Goal: Task Accomplishment & Management: Manage account settings

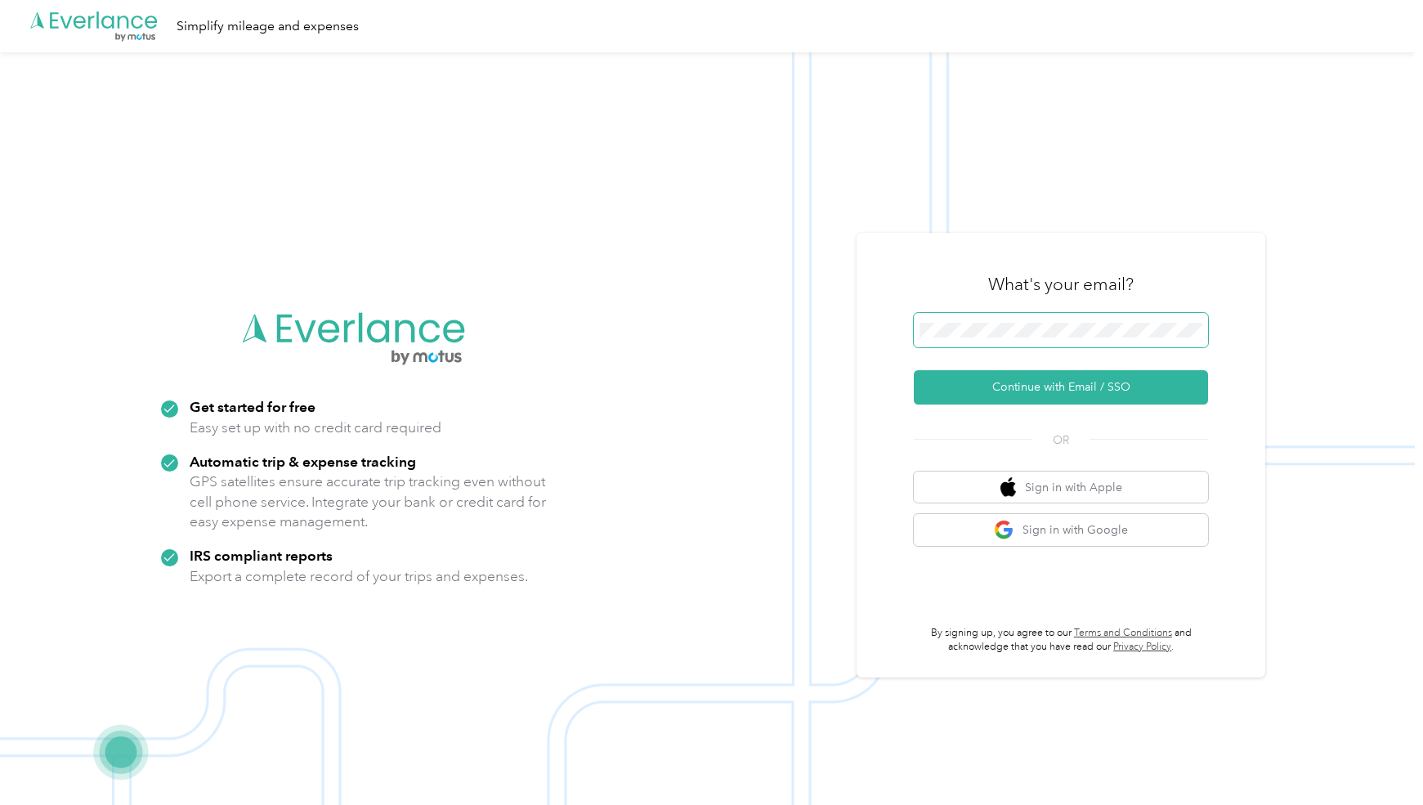
click at [1002, 323] on span at bounding box center [1061, 330] width 294 height 34
click at [1009, 395] on button "Continue with Email / SSO" at bounding box center [1061, 387] width 294 height 34
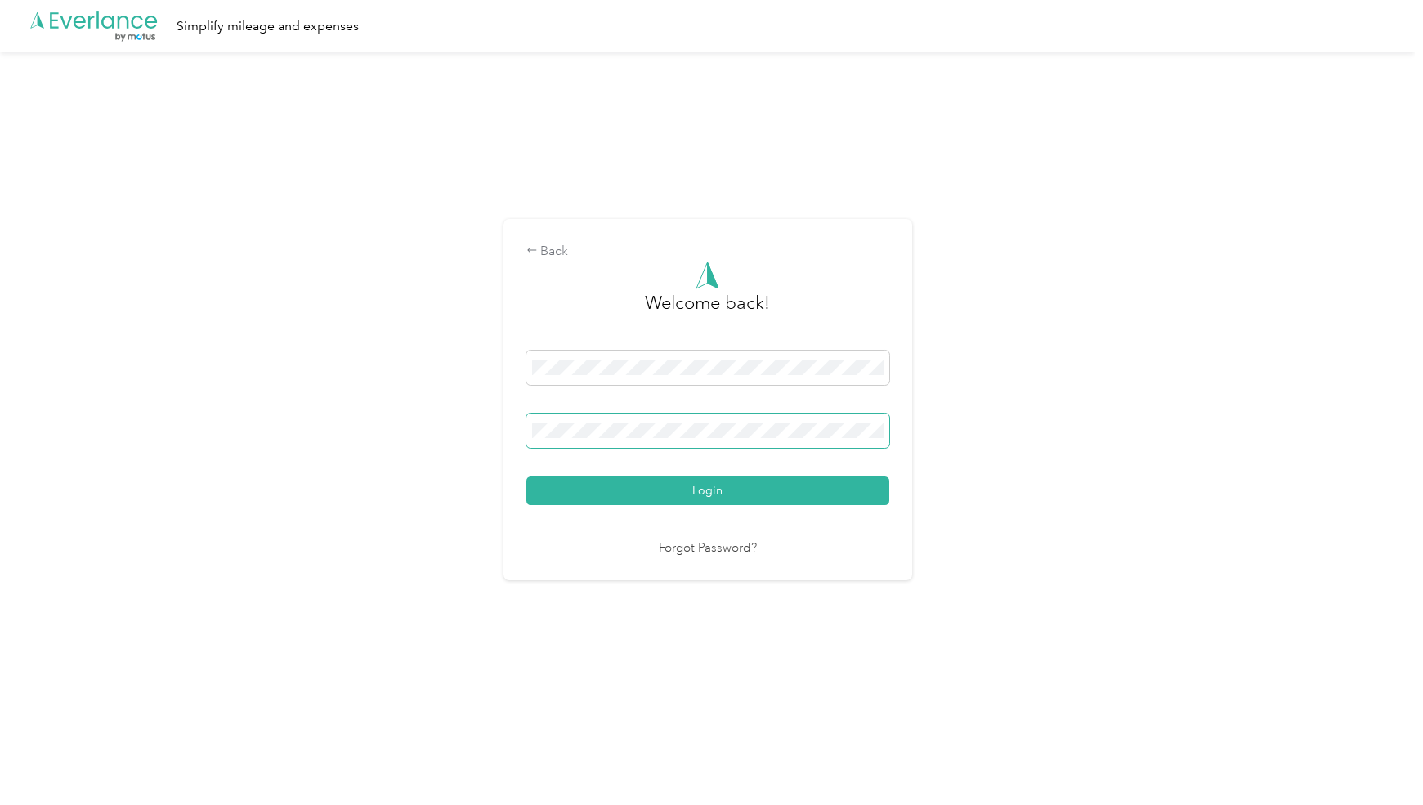
click at [526, 477] on button "Login" at bounding box center [707, 491] width 363 height 29
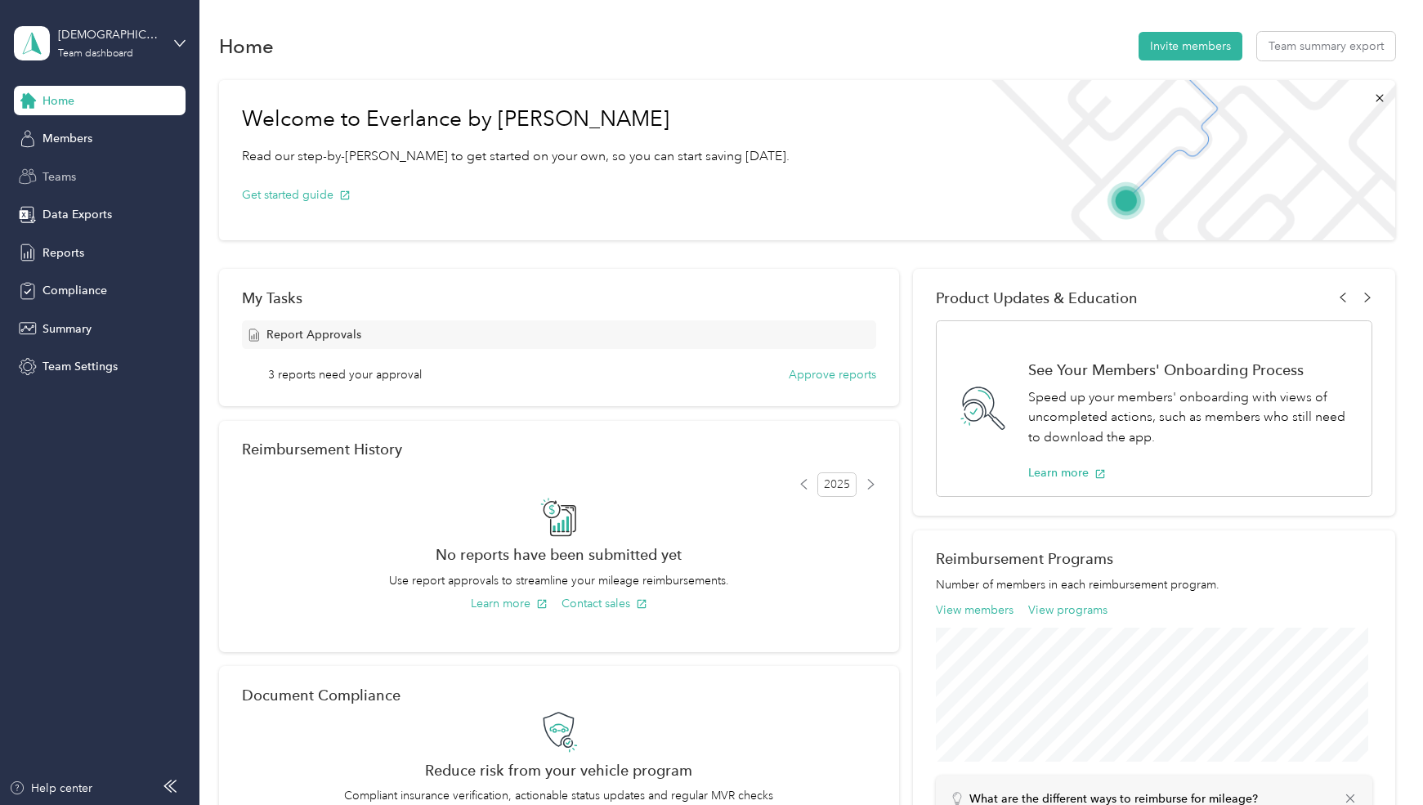
click at [56, 175] on span "Teams" at bounding box center [60, 176] width 34 height 17
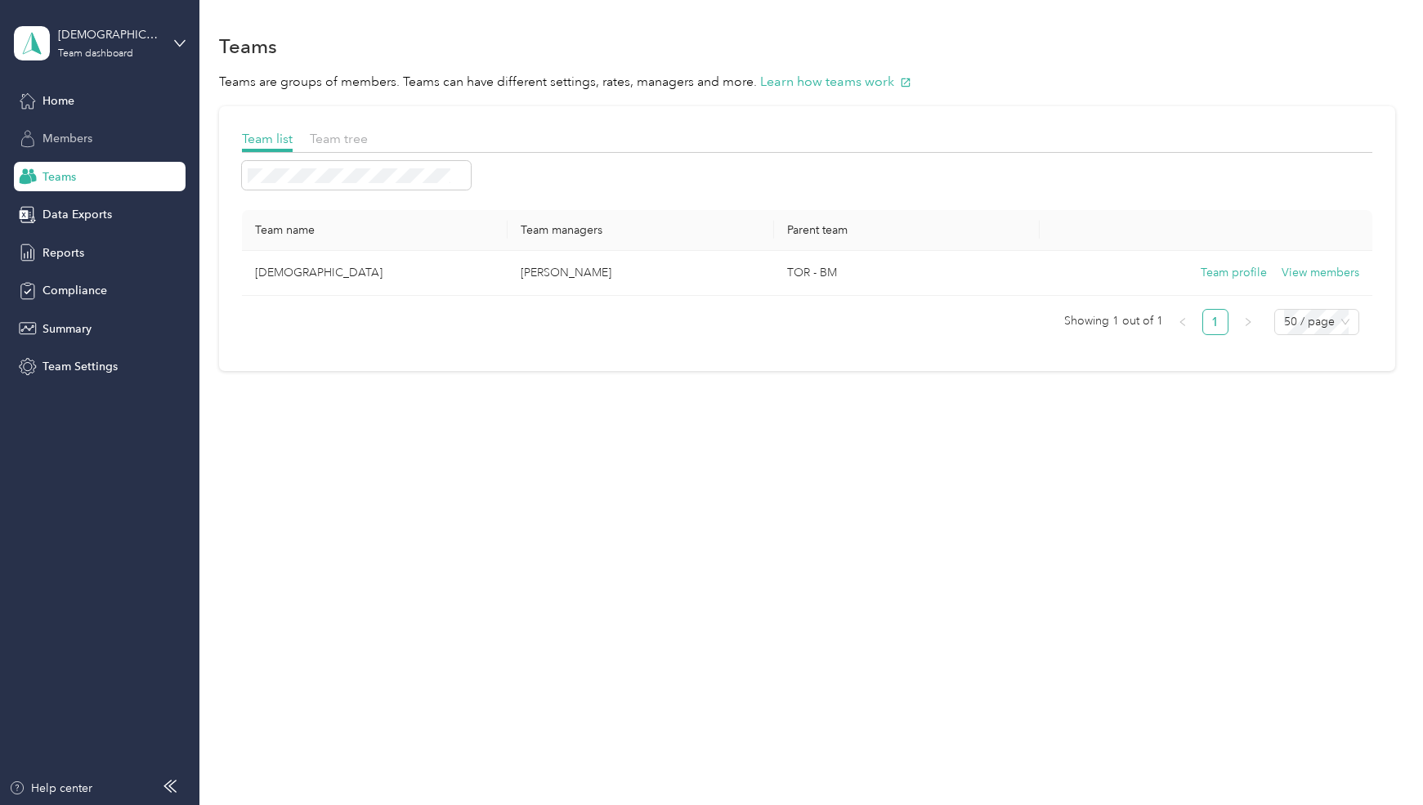
click at [71, 135] on span "Members" at bounding box center [68, 138] width 50 height 17
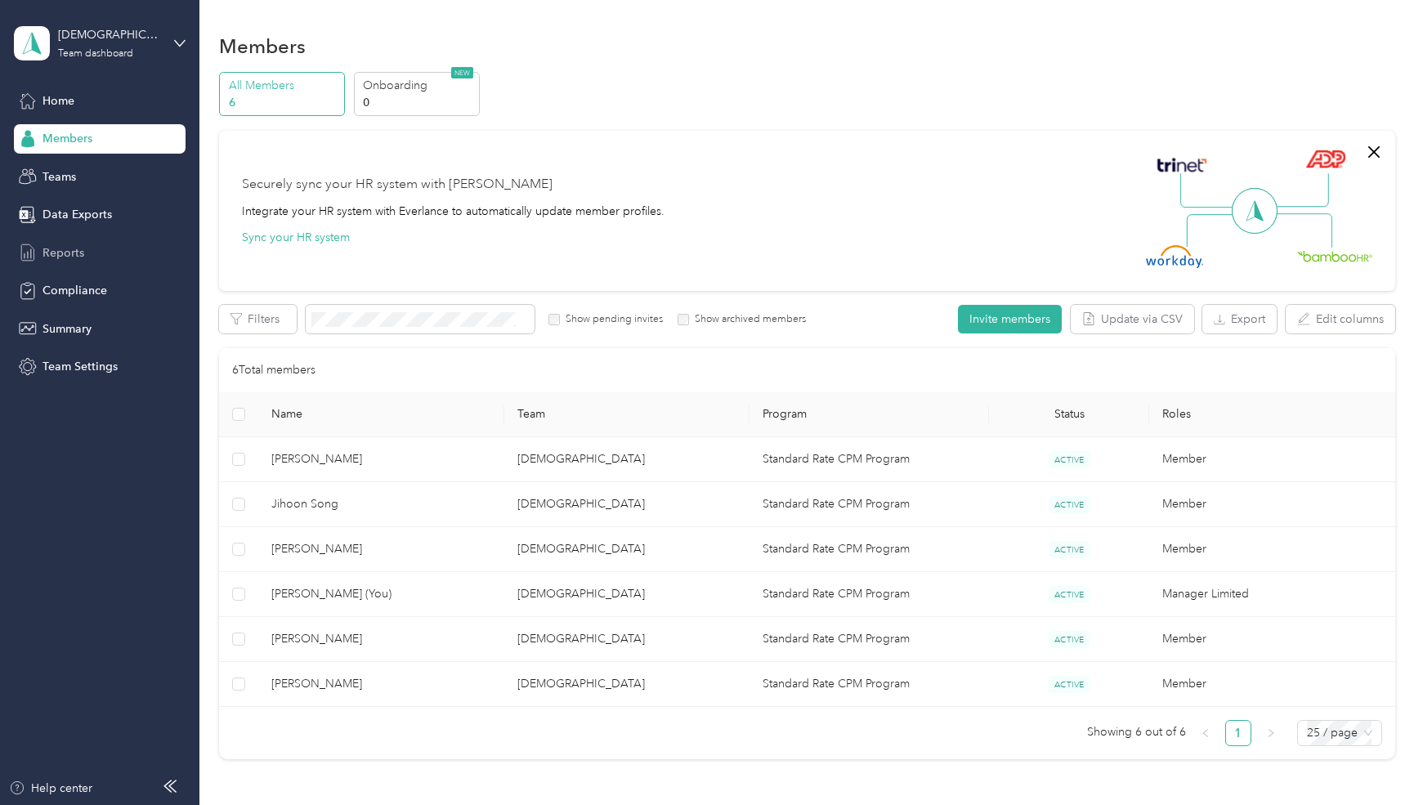
click at [72, 253] on span "Reports" at bounding box center [64, 252] width 42 height 17
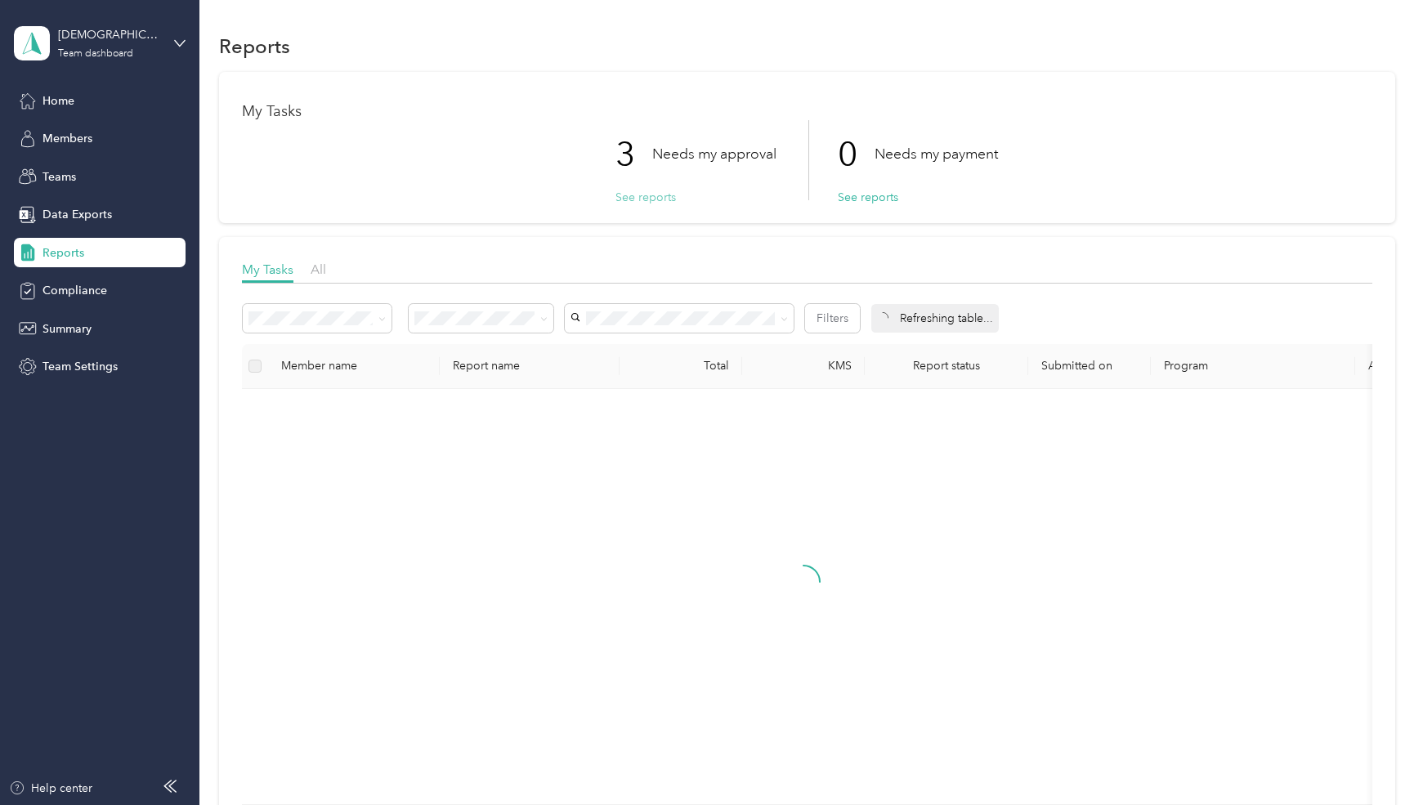
click at [628, 193] on button "See reports" at bounding box center [646, 197] width 60 height 17
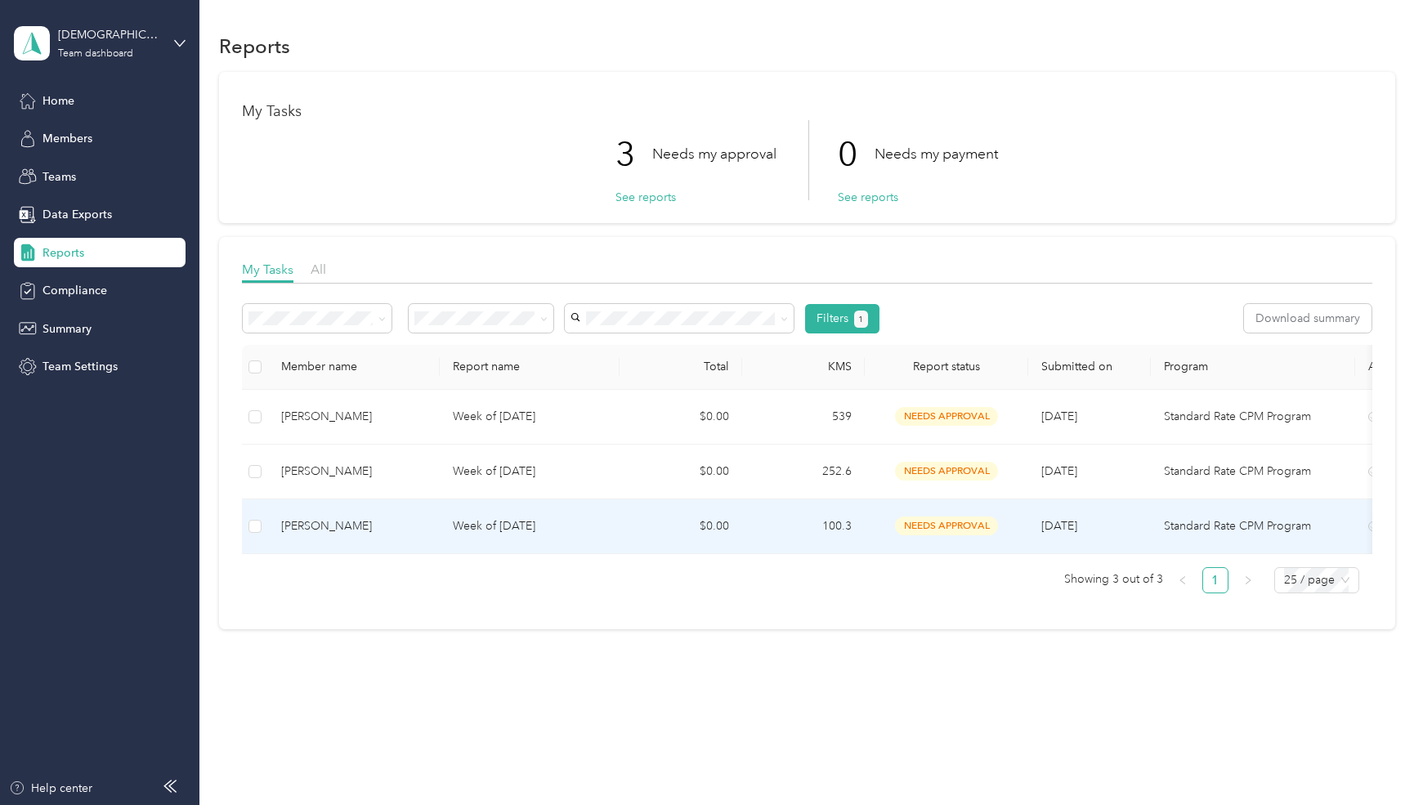
click at [538, 532] on p "Week of [DATE]" at bounding box center [530, 526] width 154 height 18
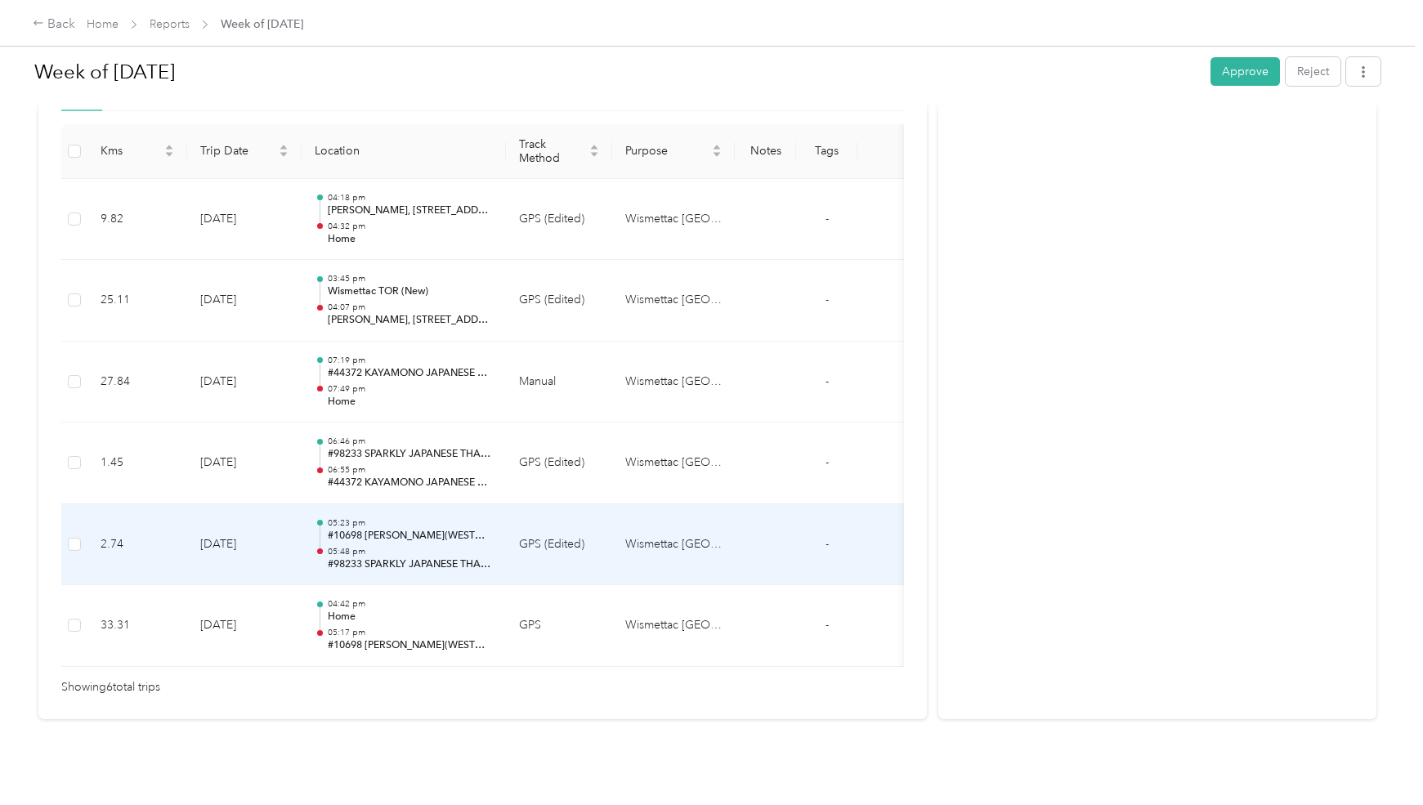
scroll to position [442, 0]
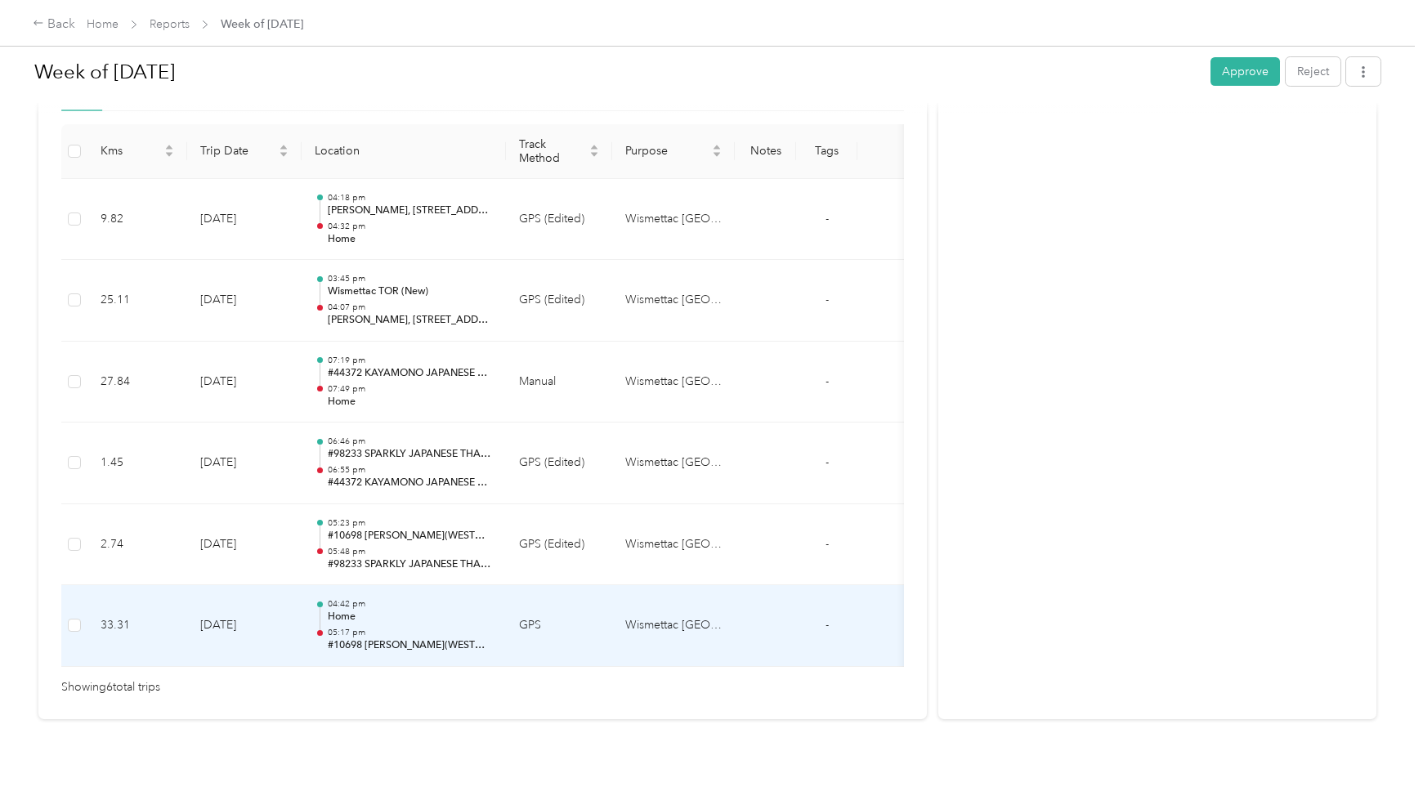
click at [436, 627] on p "05:17 pm" at bounding box center [410, 632] width 165 height 11
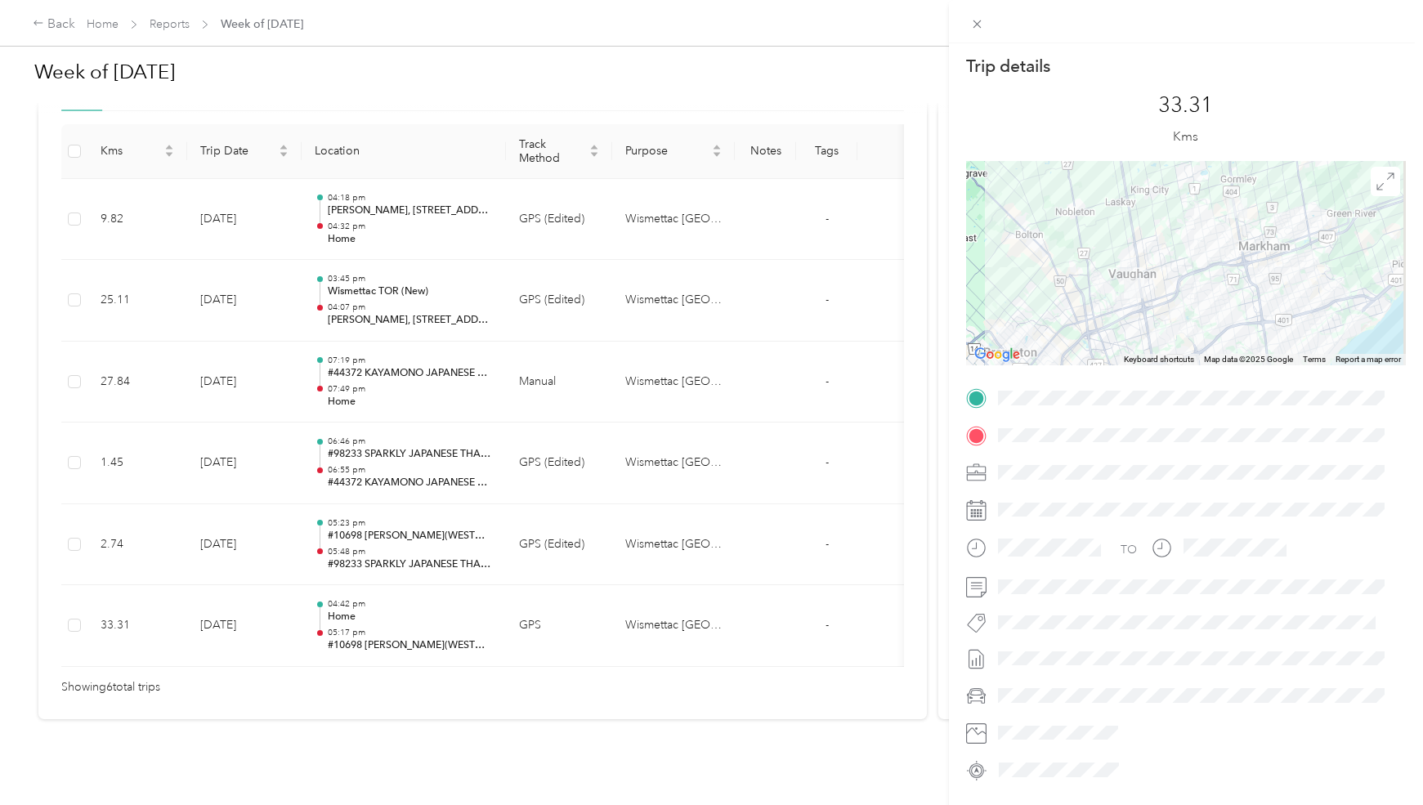
click at [423, 517] on div "Trip details This trip cannot be edited because it is either under review, appr…" at bounding box center [711, 402] width 1423 height 805
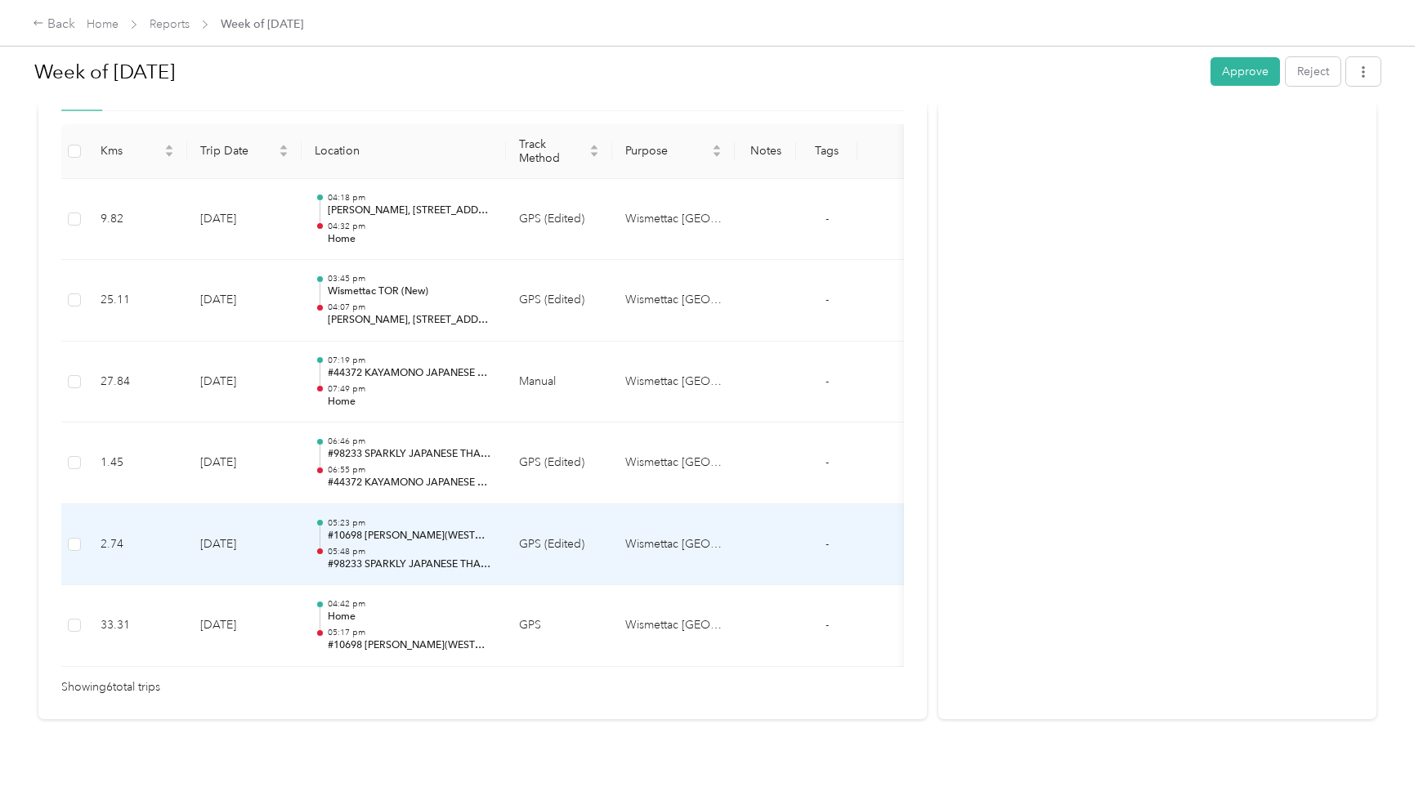
click at [423, 546] on p "05:48 pm" at bounding box center [410, 551] width 165 height 11
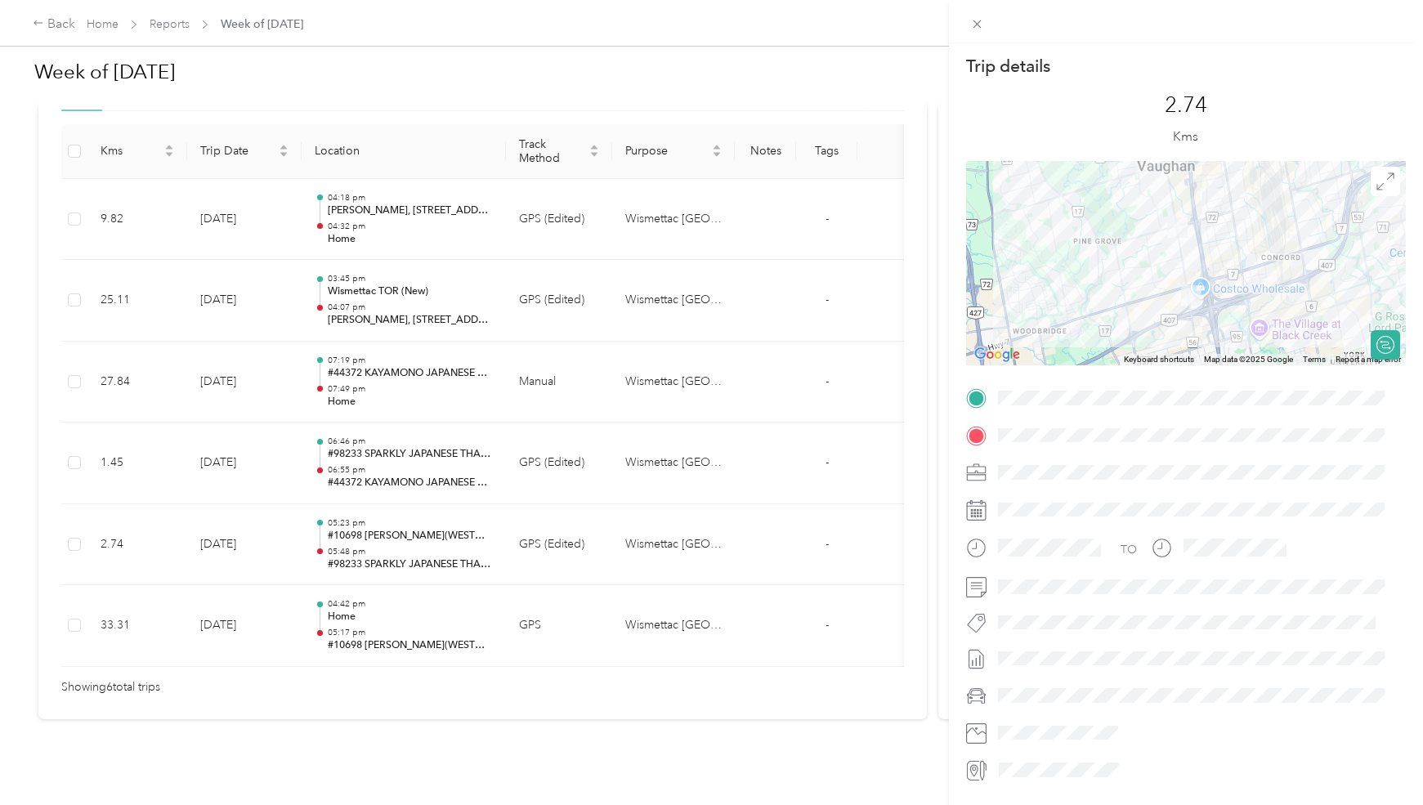
click at [422, 444] on div "Trip details This trip cannot be edited because it is either under review, appr…" at bounding box center [711, 402] width 1423 height 805
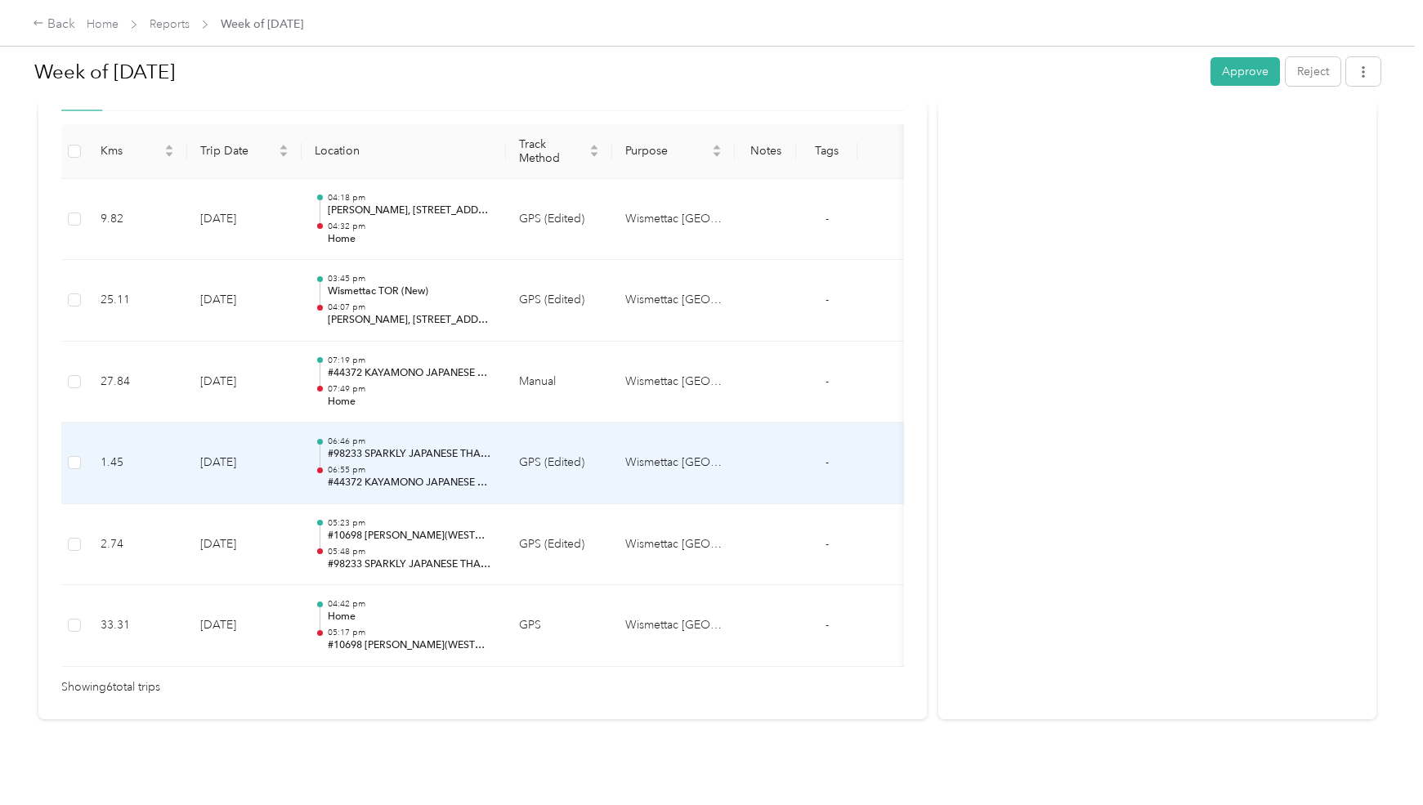
click at [419, 476] on p "#44372 KAYAMONO JAPANESE RESTAURANT" at bounding box center [410, 483] width 165 height 15
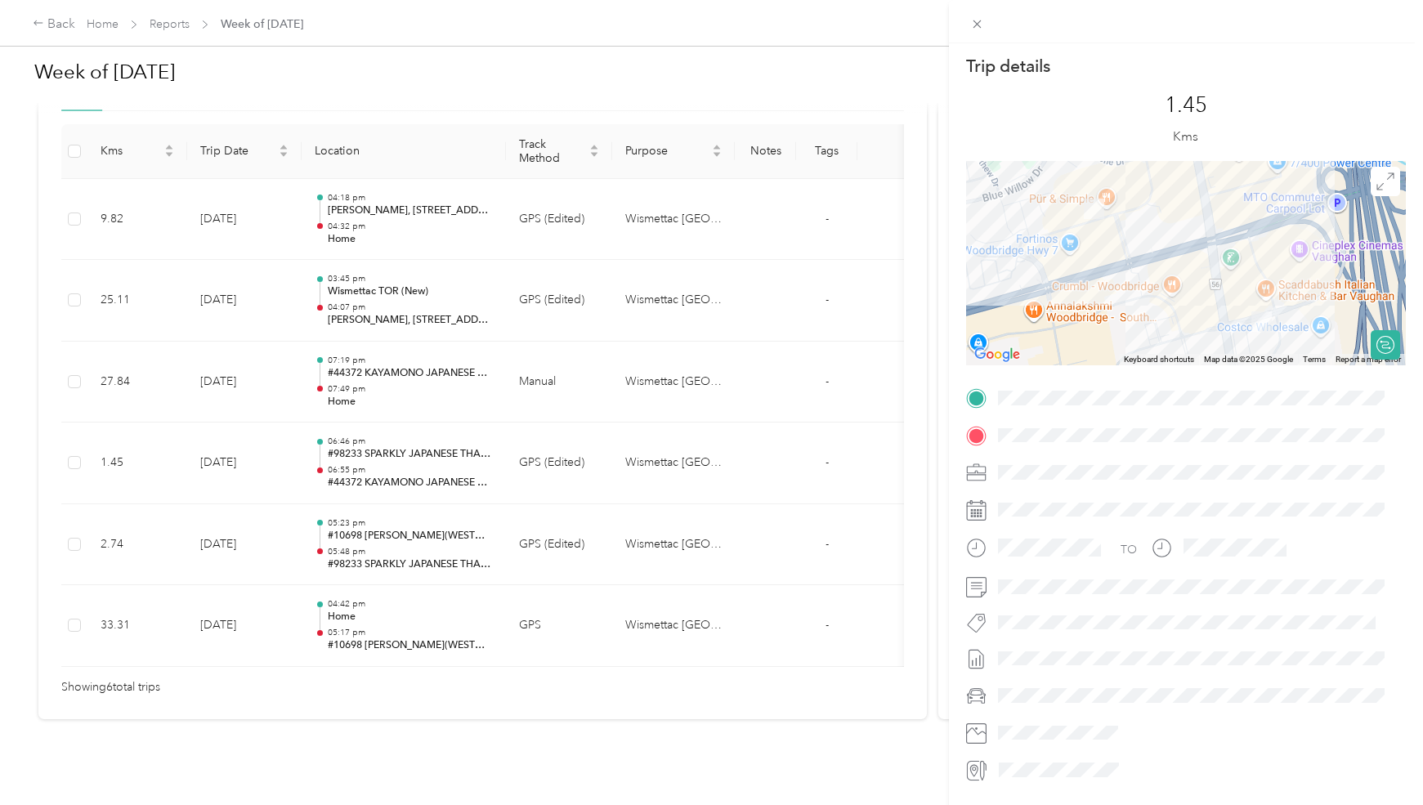
click at [412, 366] on div "Trip details This trip cannot be edited because it is either under review, appr…" at bounding box center [711, 402] width 1423 height 805
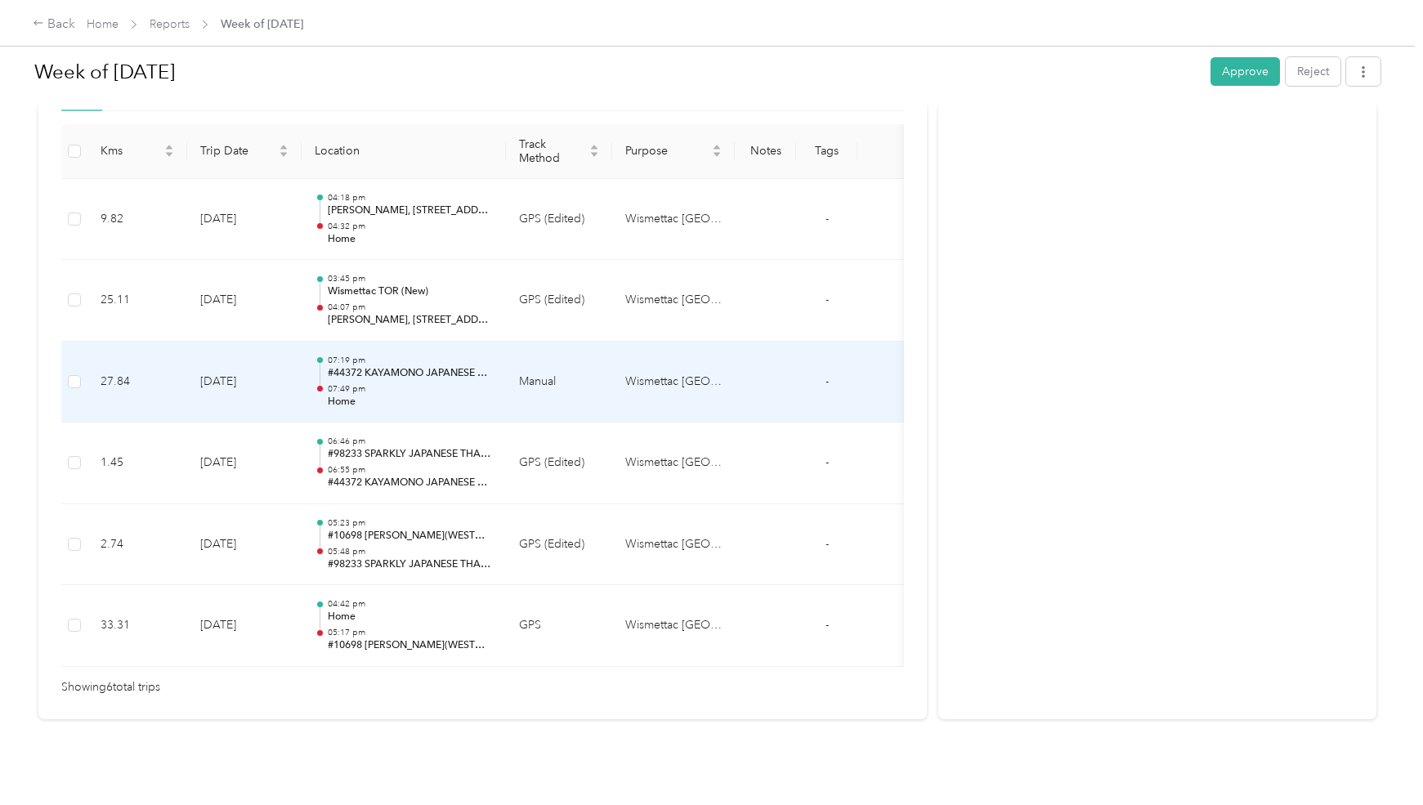
click at [417, 383] on p "07:49 pm" at bounding box center [410, 388] width 165 height 11
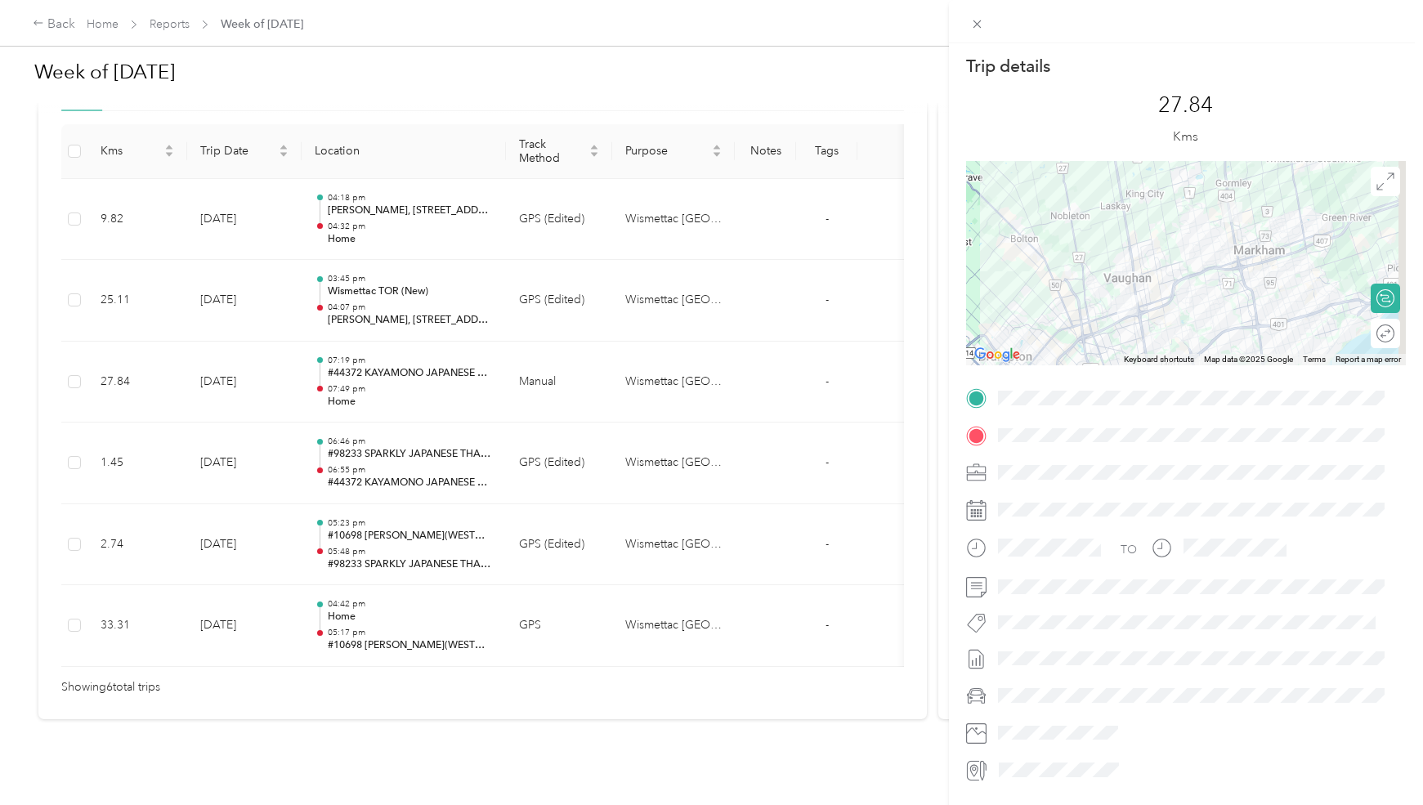
click at [431, 280] on div "Trip details This trip cannot be edited because it is either under review, appr…" at bounding box center [711, 402] width 1423 height 805
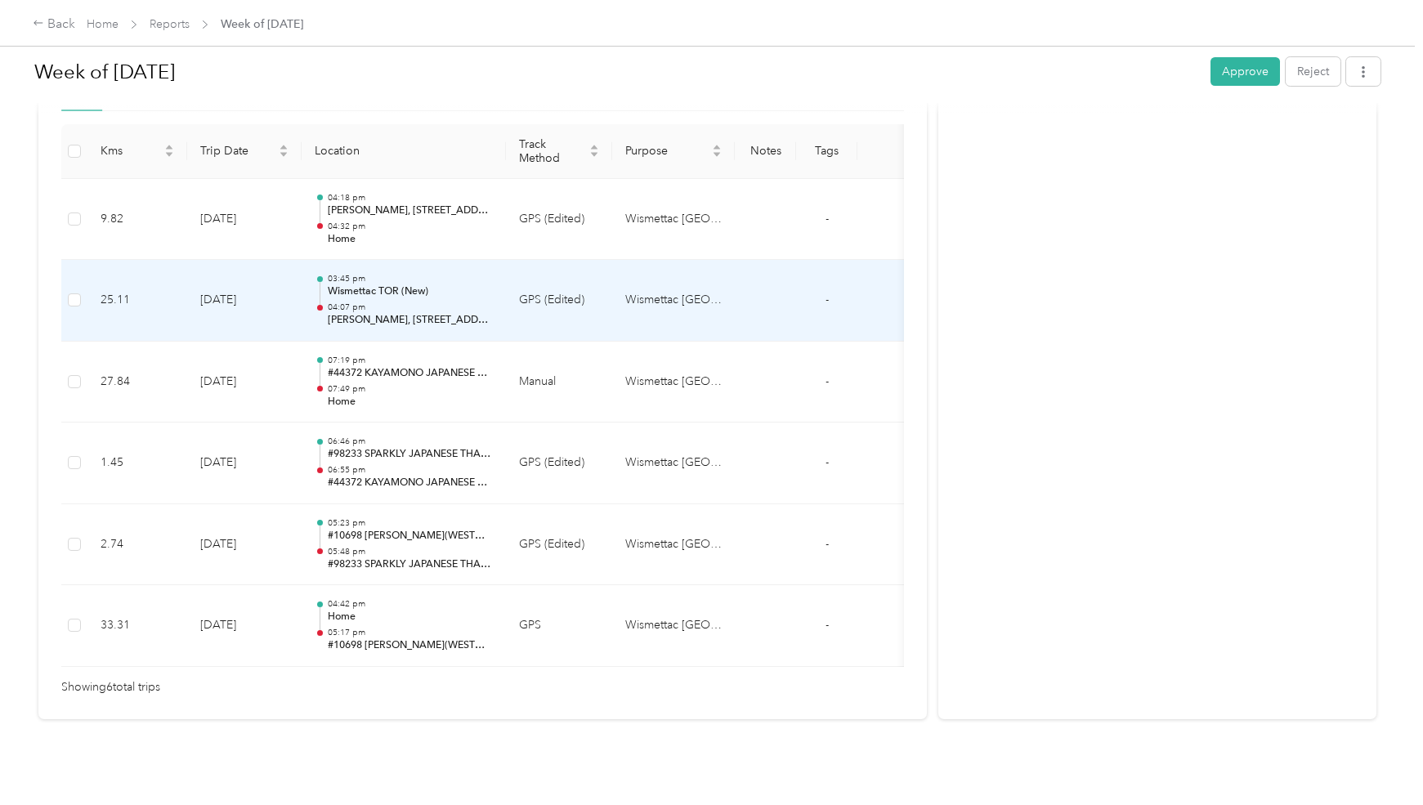
click at [434, 313] on p "[PERSON_NAME], [STREET_ADDRESS]" at bounding box center [410, 320] width 165 height 15
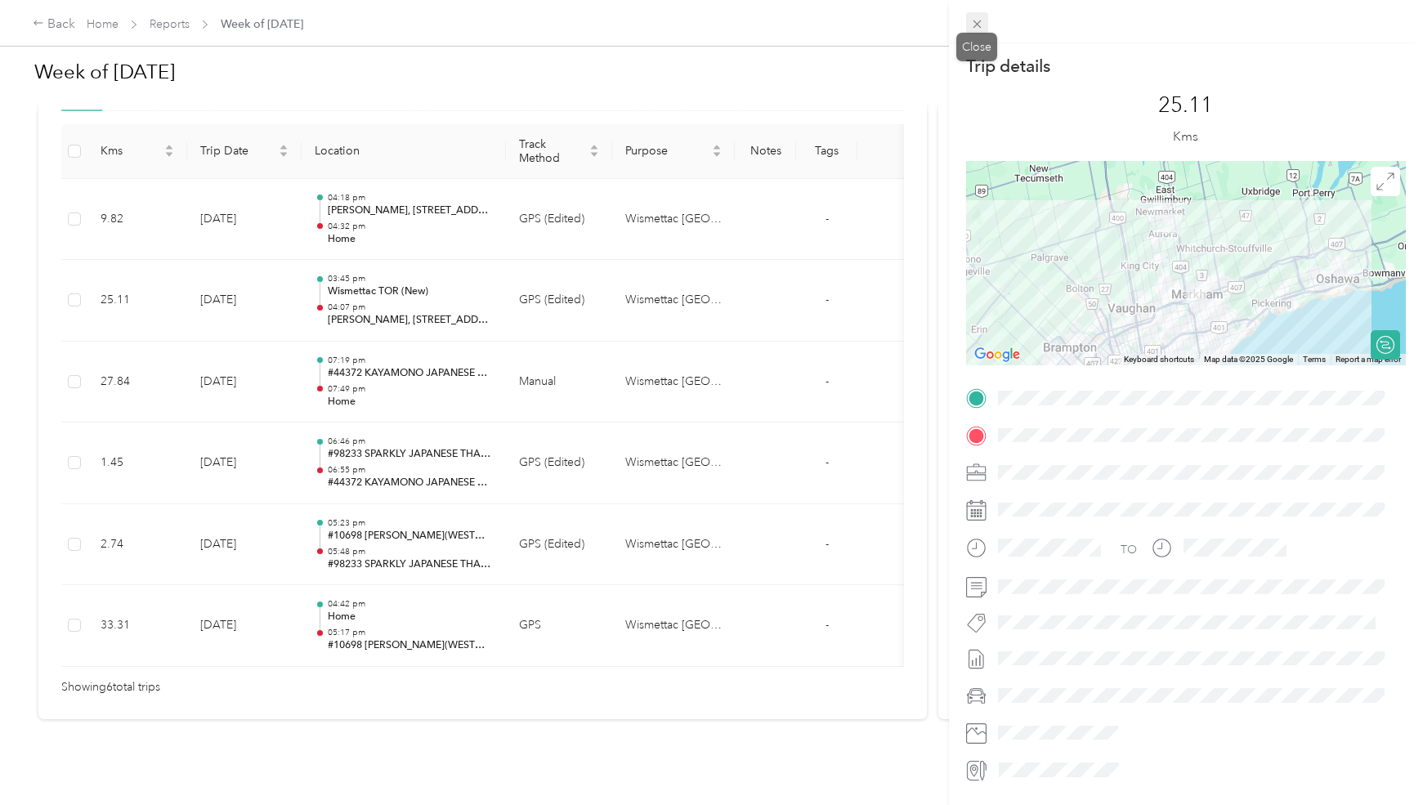
click at [985, 25] on span at bounding box center [977, 23] width 23 height 23
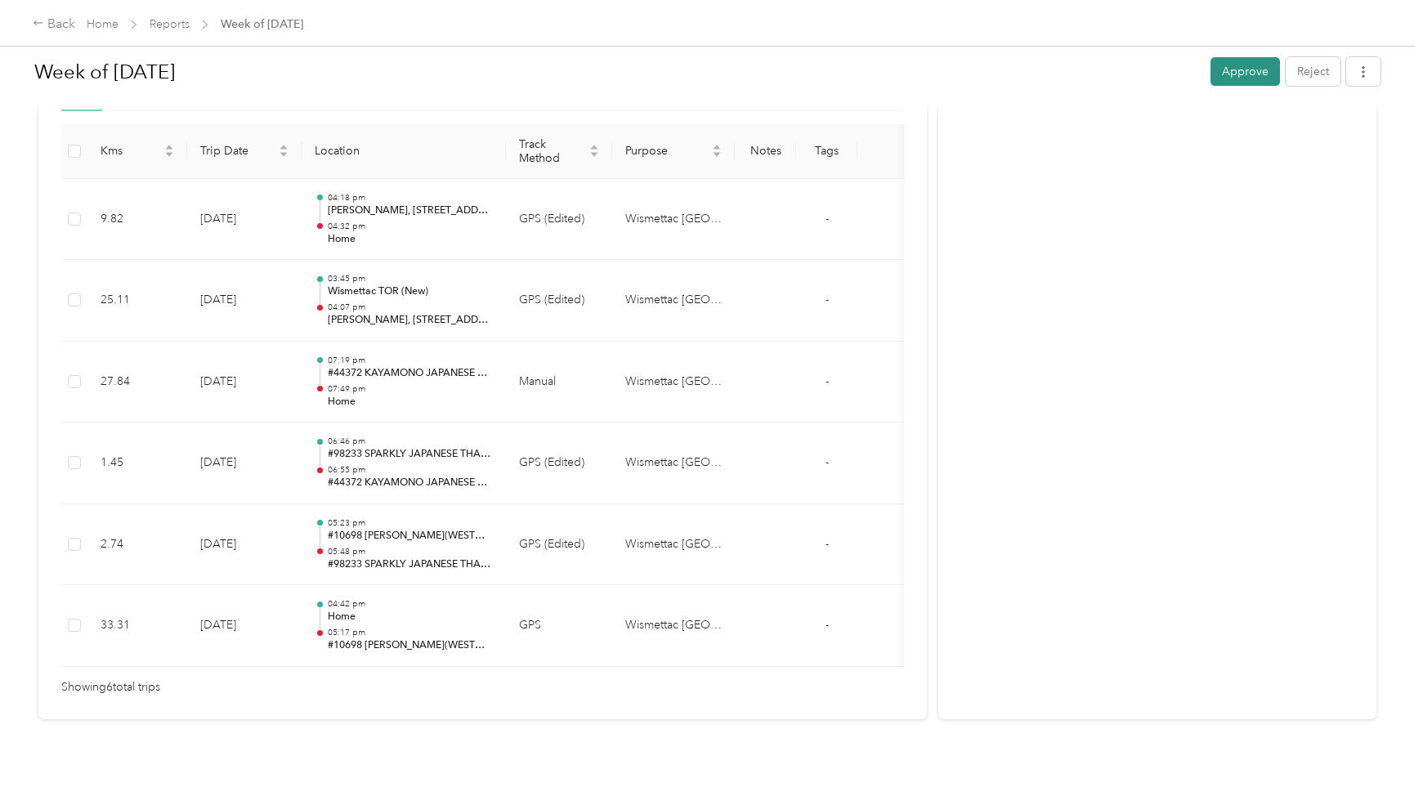
click at [1236, 75] on button "Approve" at bounding box center [1245, 71] width 69 height 29
click at [166, 25] on link "Reports" at bounding box center [170, 24] width 40 height 14
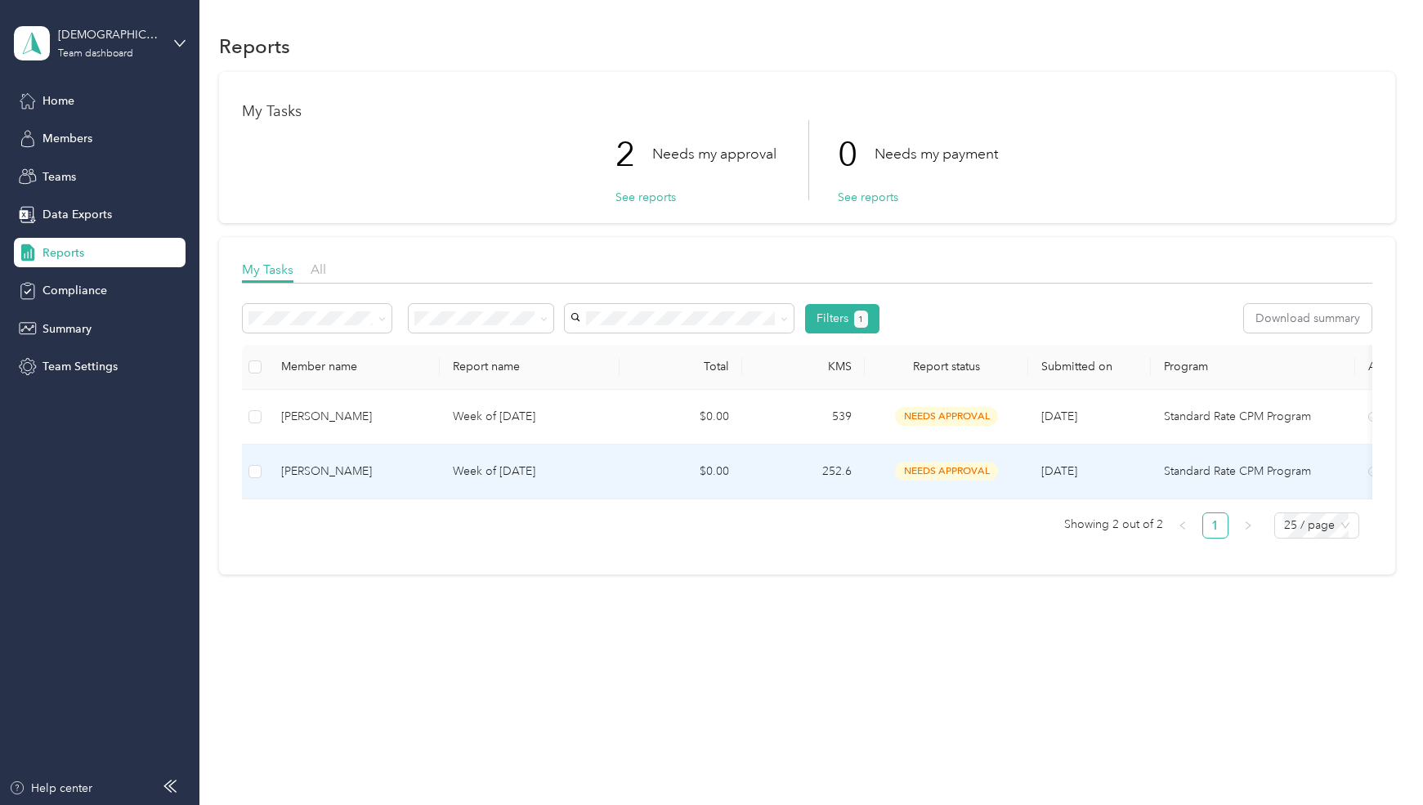
click at [544, 471] on p "Week of [DATE]" at bounding box center [530, 472] width 154 height 18
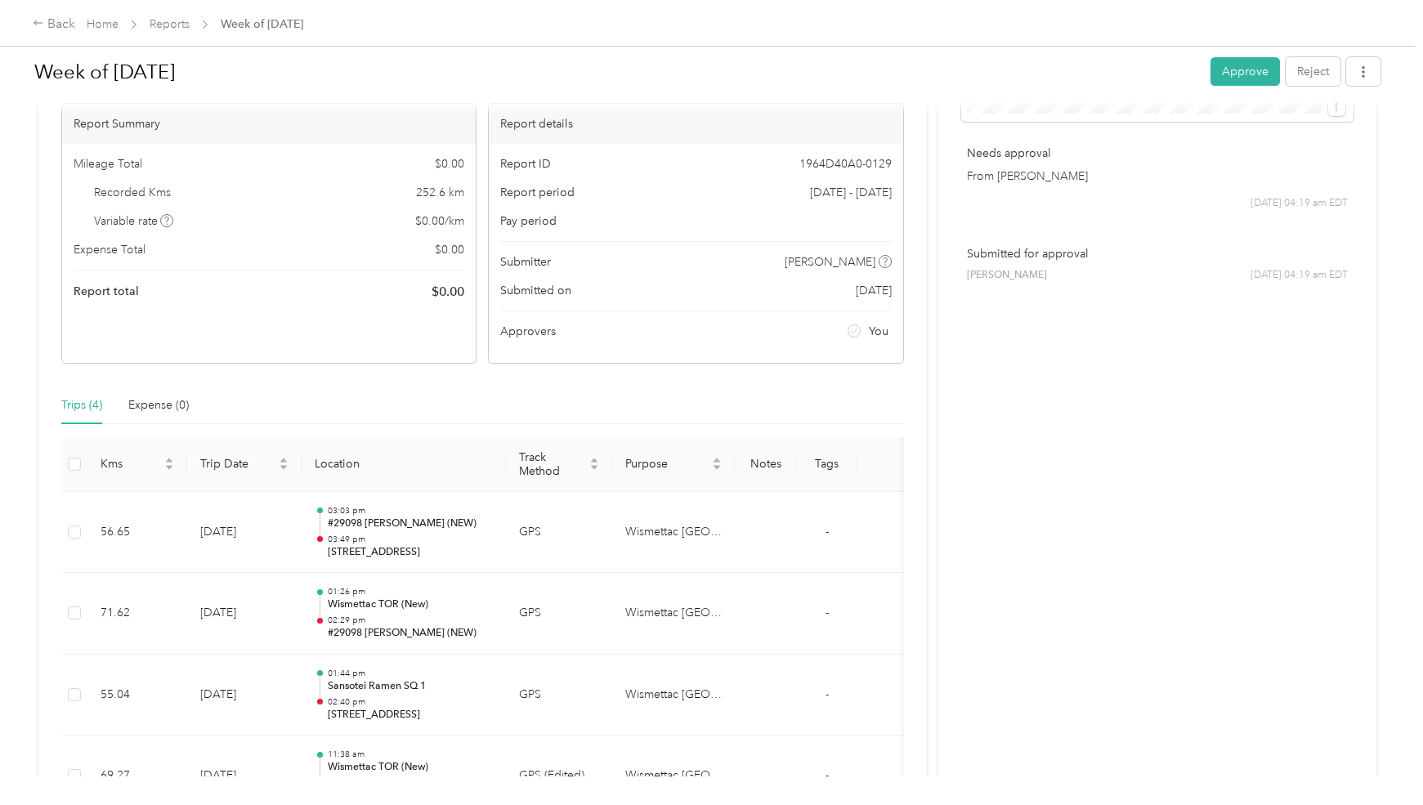
scroll to position [280, 0]
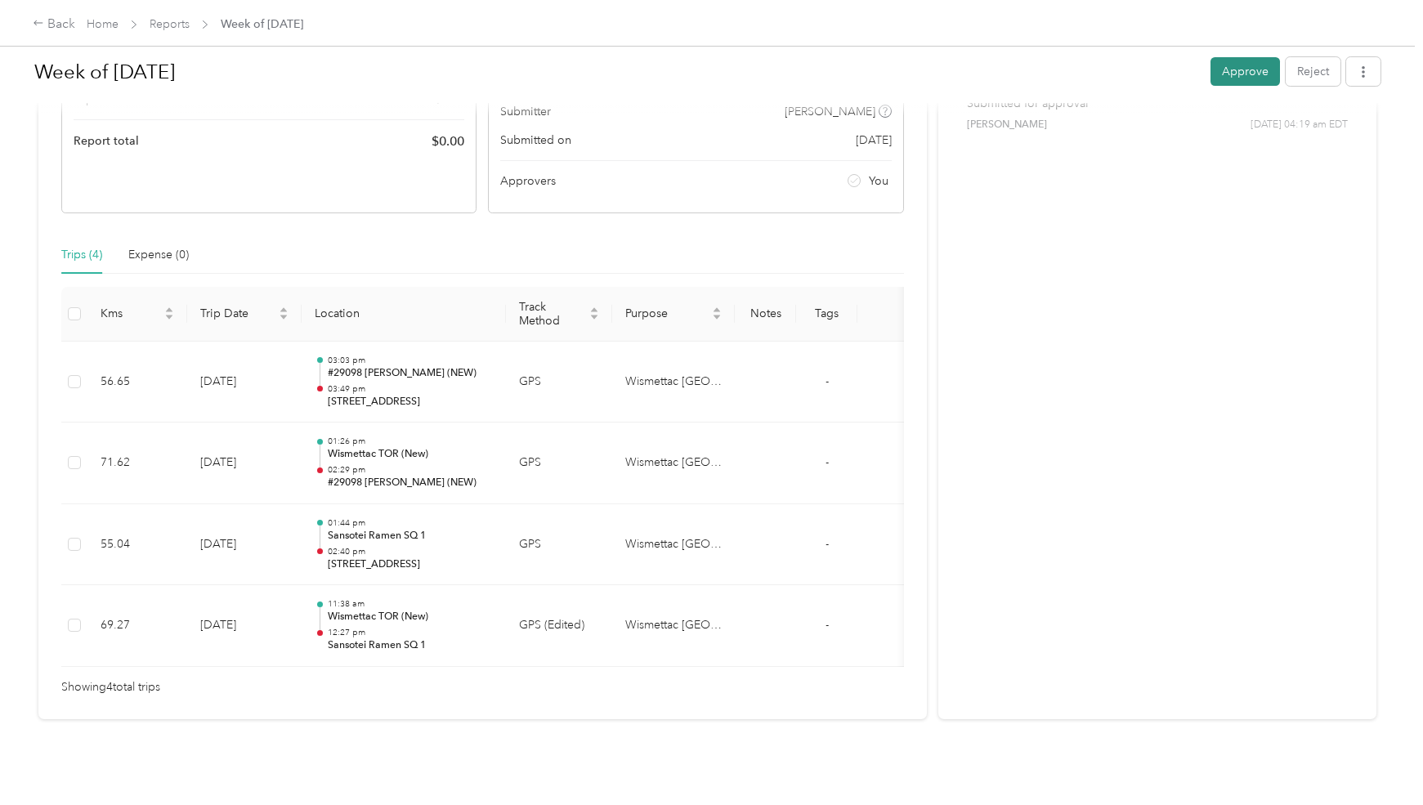
click at [1244, 73] on button "Approve" at bounding box center [1245, 71] width 69 height 29
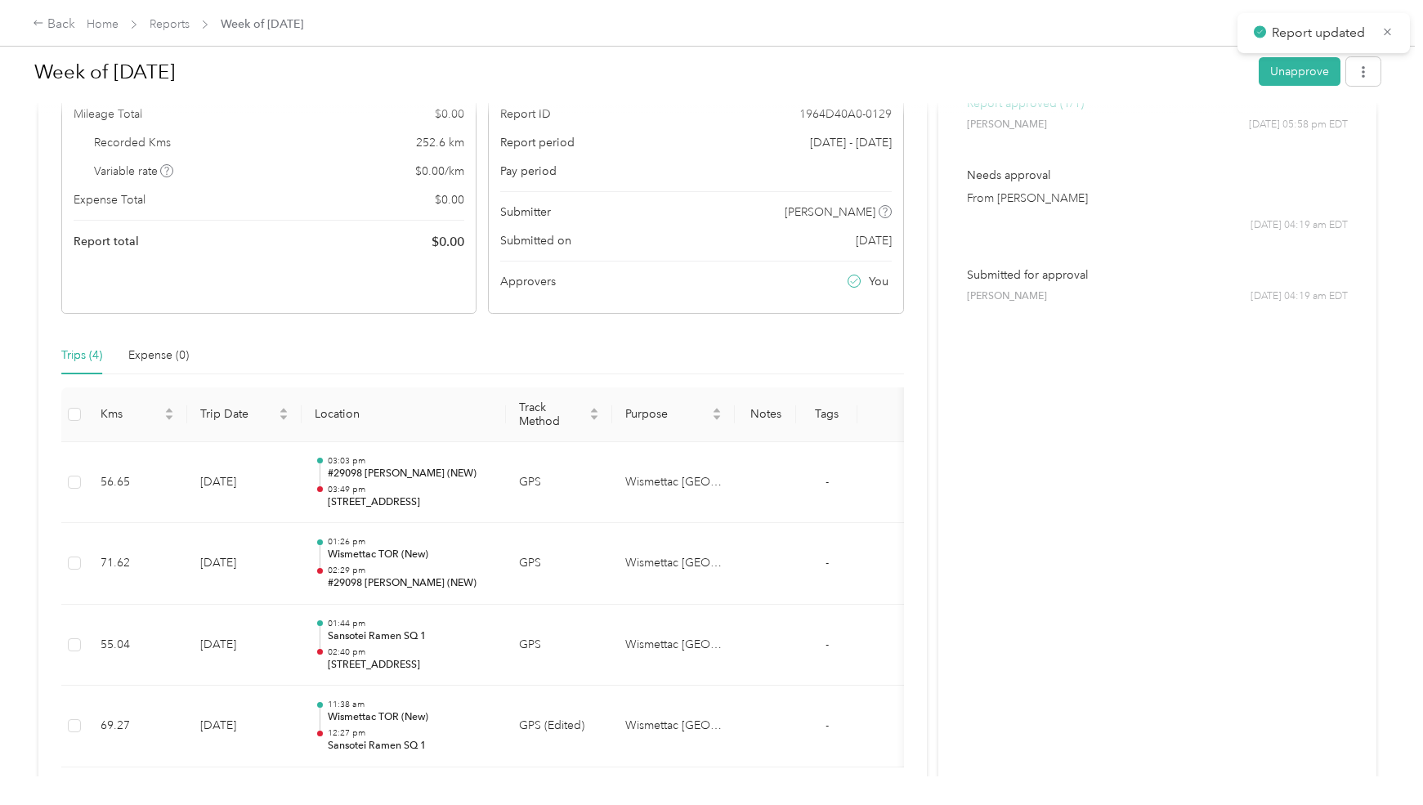
scroll to position [0, 0]
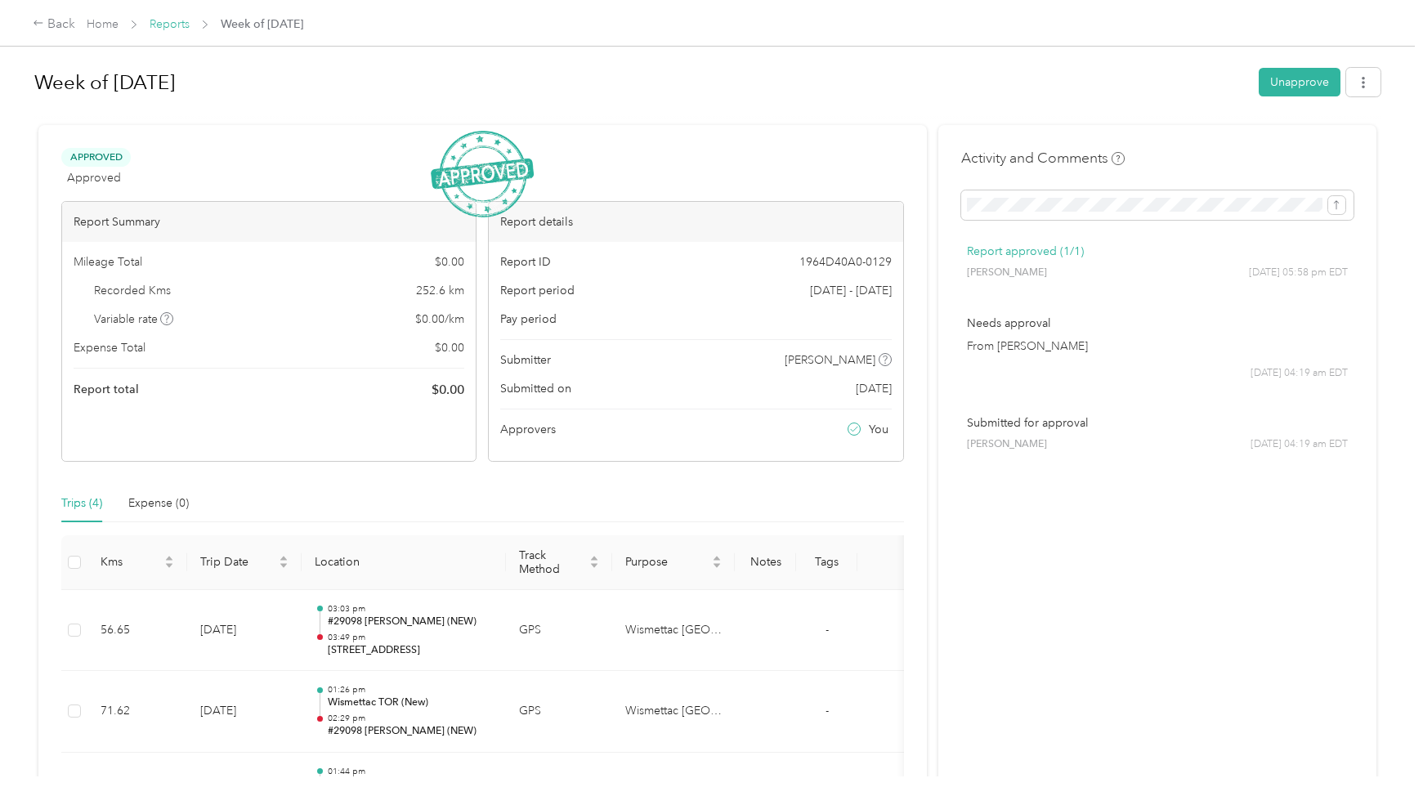
click at [172, 28] on link "Reports" at bounding box center [170, 24] width 40 height 14
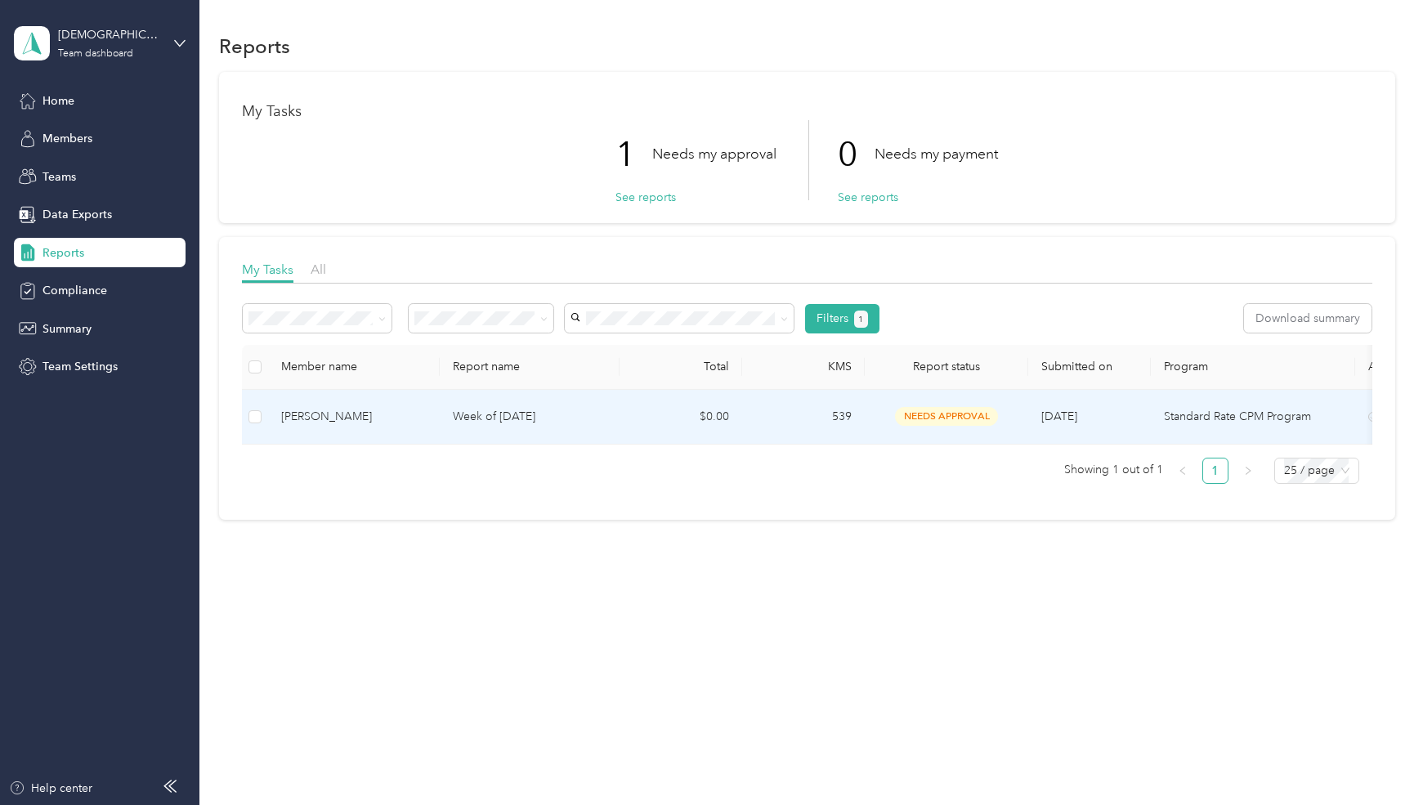
click at [554, 424] on p "Week of [DATE]" at bounding box center [530, 417] width 154 height 18
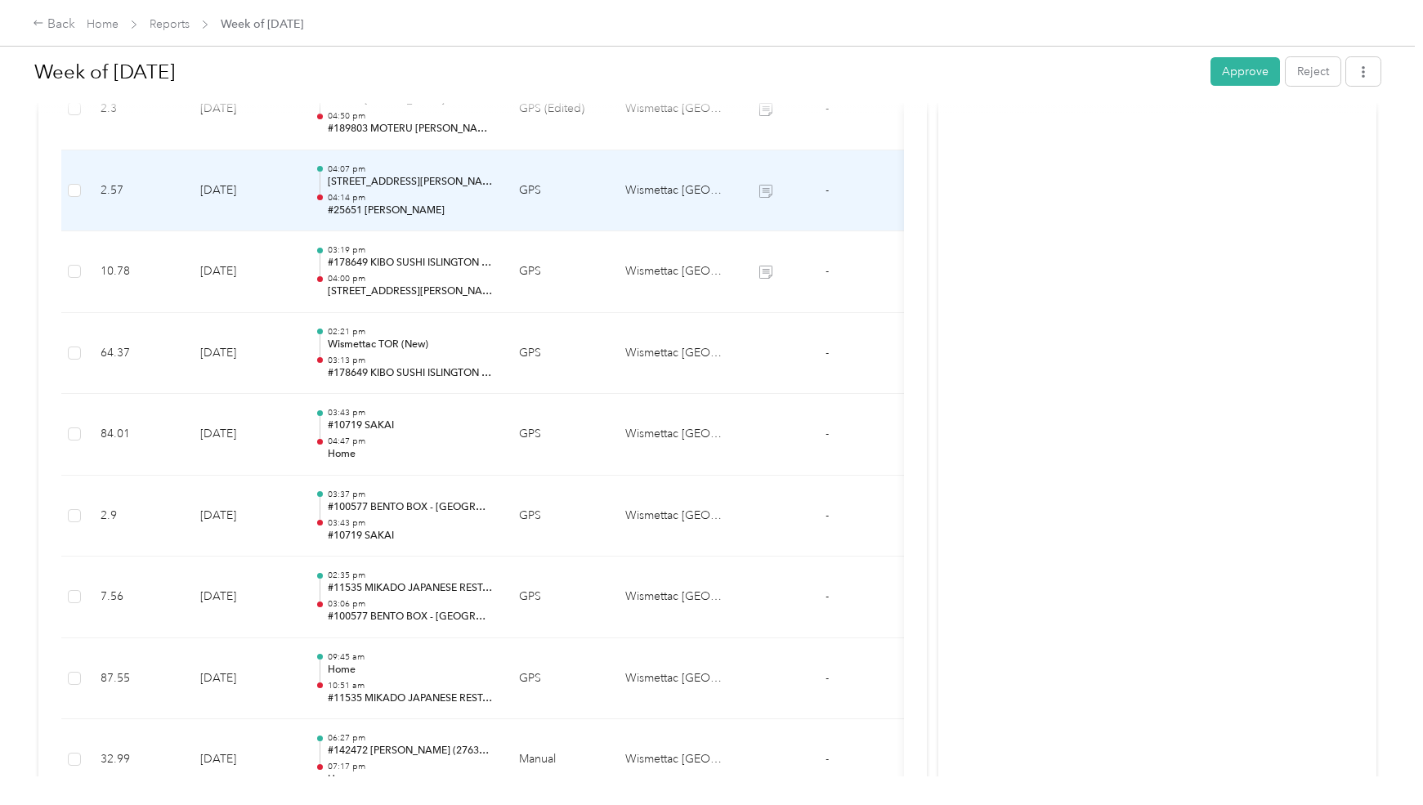
scroll to position [398, 0]
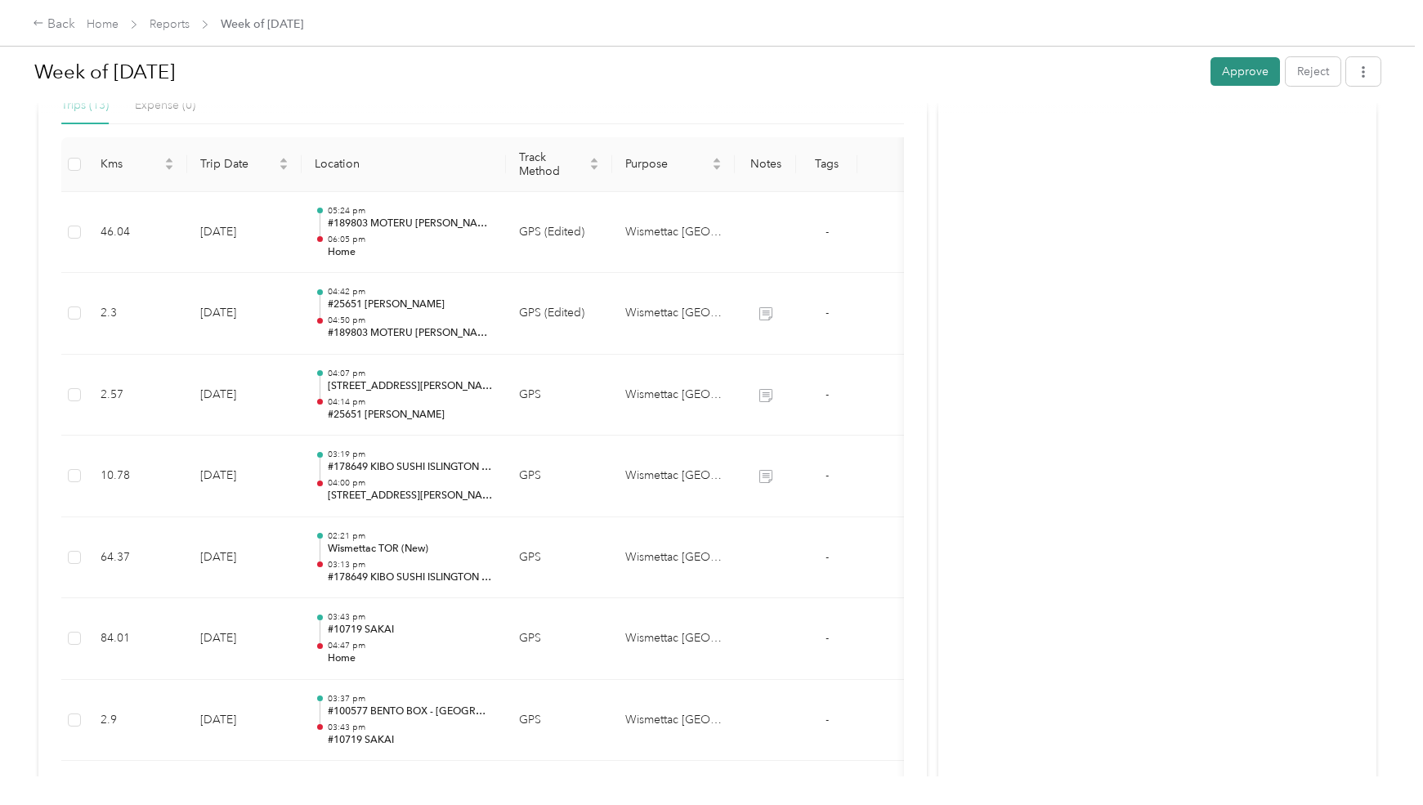
click at [1230, 74] on button "Approve" at bounding box center [1245, 71] width 69 height 29
drag, startPoint x: 308, startPoint y: 66, endPoint x: 38, endPoint y: 60, distance: 269.9
click at [38, 60] on h1 "Week of [DATE]" at bounding box center [640, 71] width 1213 height 39
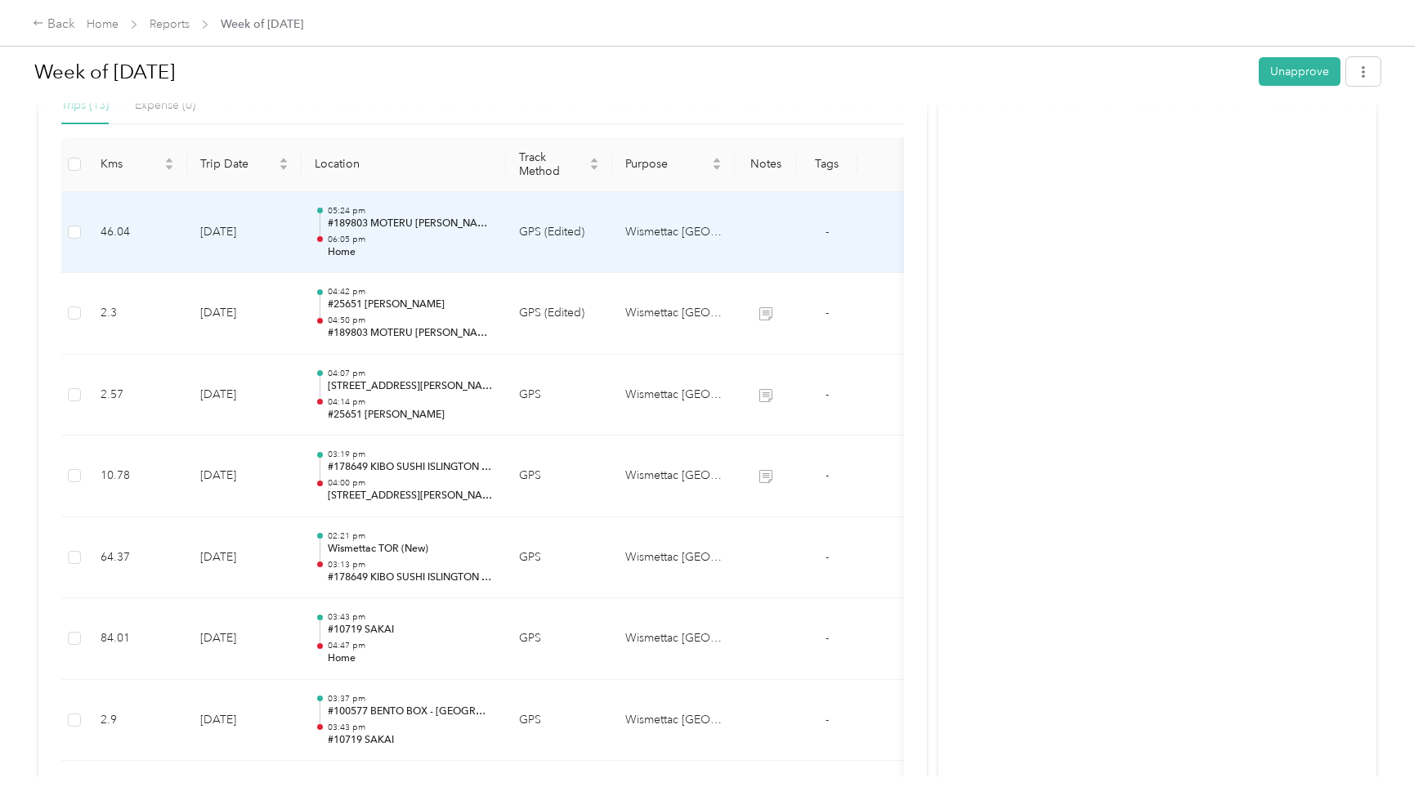
copy h1 "Week of [DATE]"
